Goal: Find specific page/section: Find specific page/section

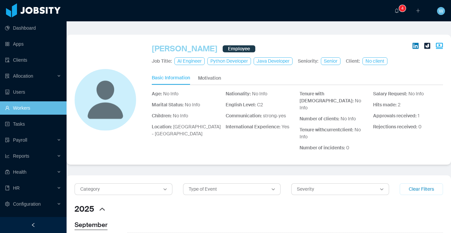
click at [173, 50] on link "[PERSON_NAME]" at bounding box center [185, 49] width 66 height 12
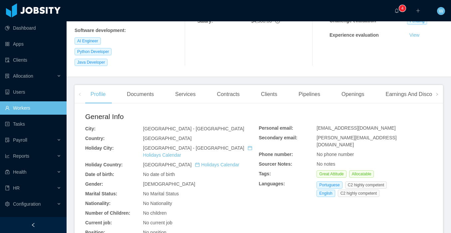
scroll to position [135, 0]
